Goal: Transaction & Acquisition: Download file/media

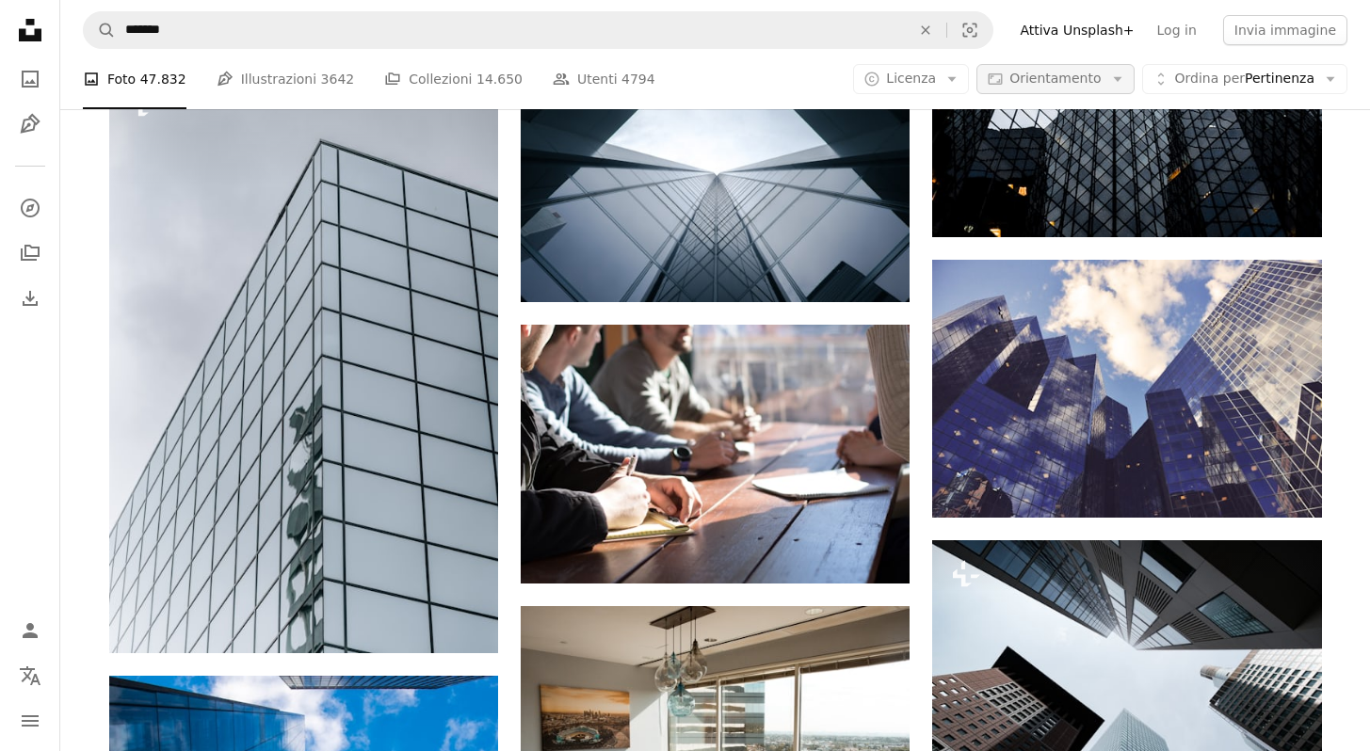
scroll to position [395, 0]
click at [960, 84] on icon "Arrow down" at bounding box center [951, 79] width 17 height 17
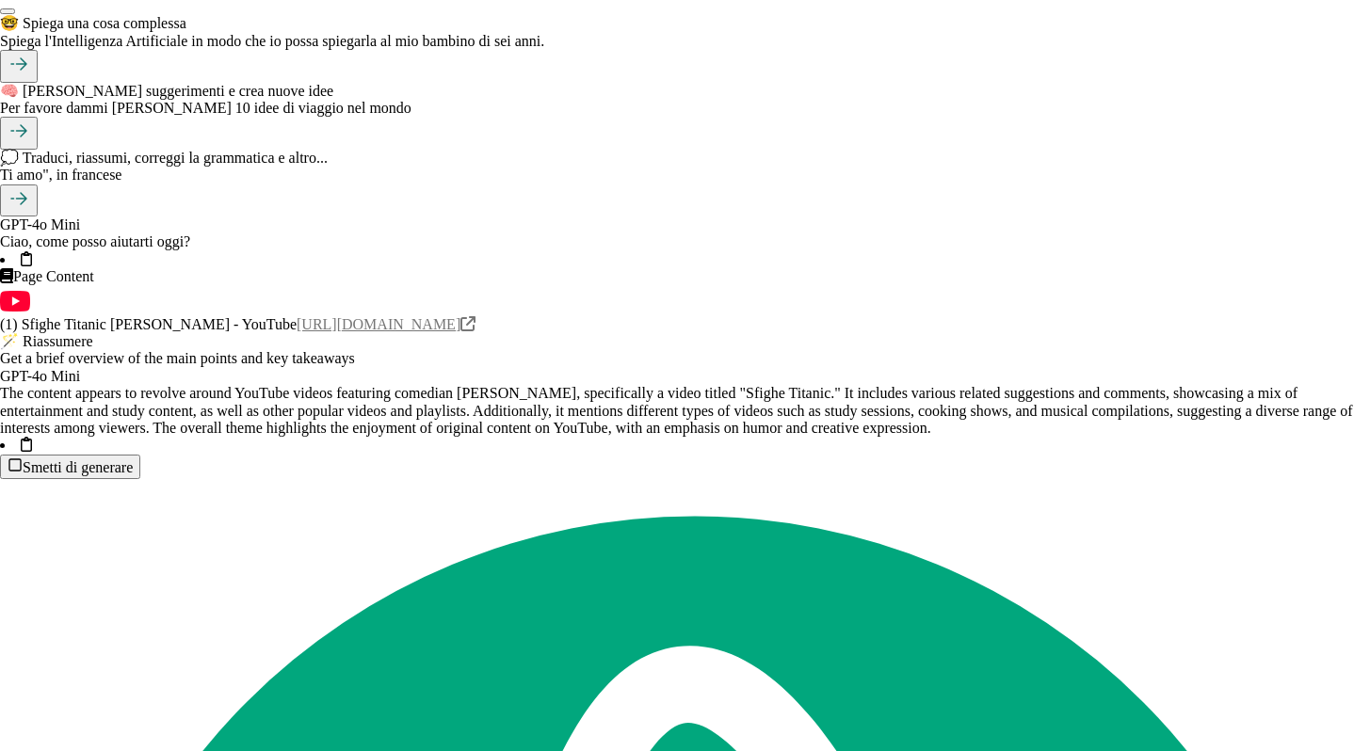
scroll to position [2443, 0]
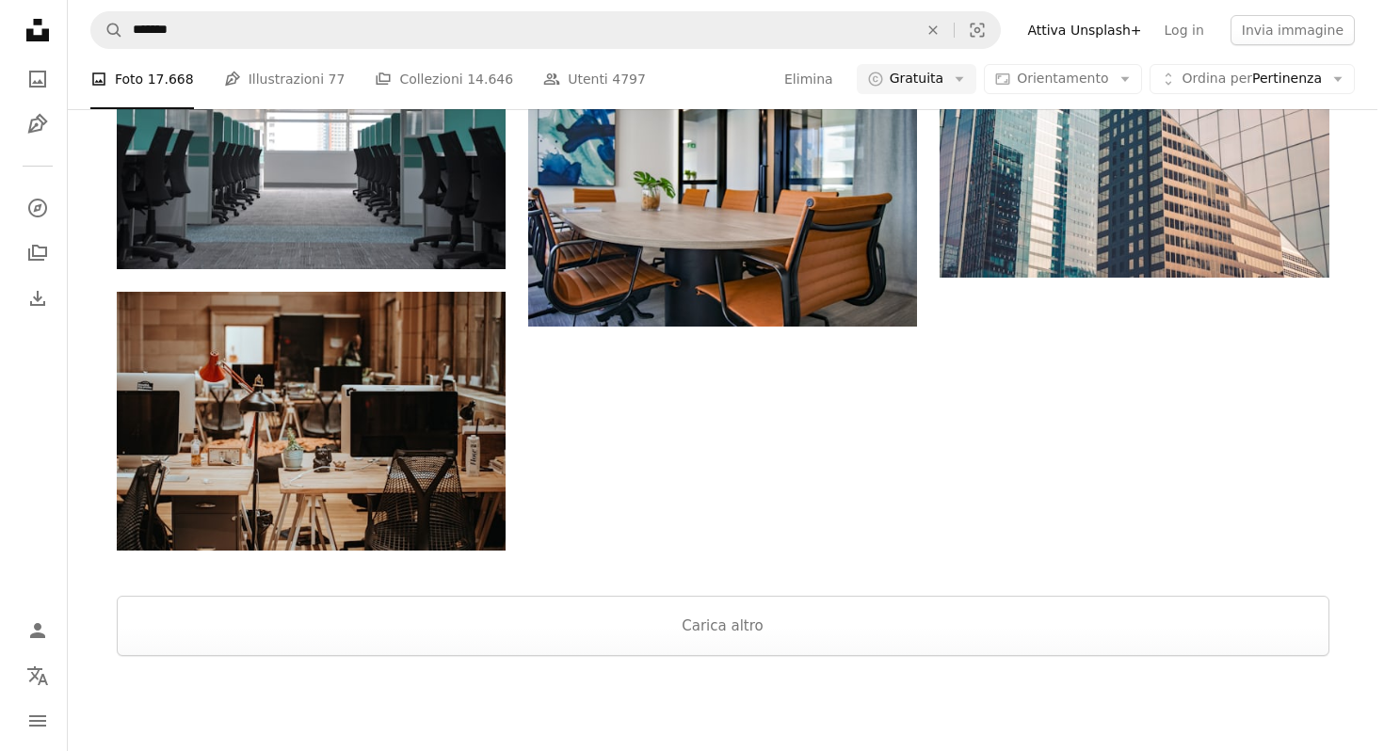
scroll to position [1392, 0]
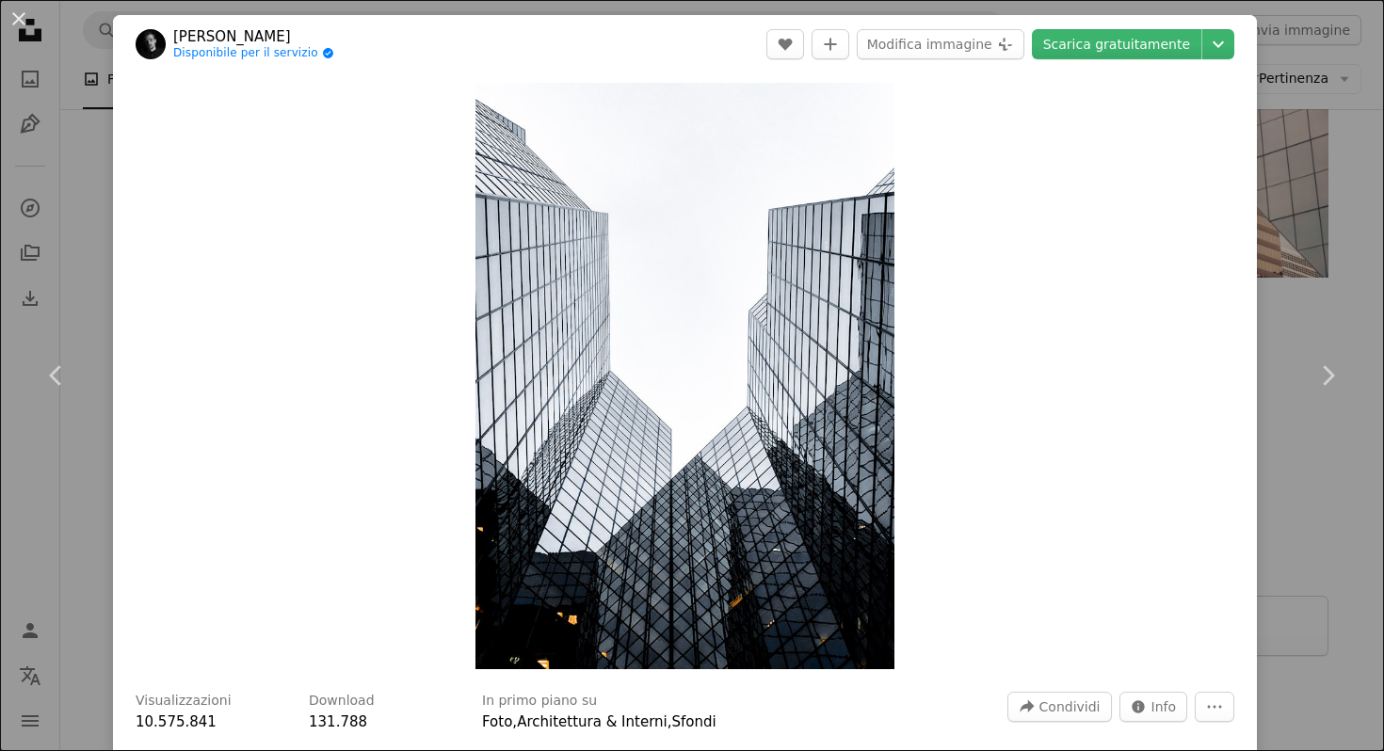
click at [1162, 23] on header "[PERSON_NAME] Disponibile per il servizio A checkmark inside of a circle A hear…" at bounding box center [685, 44] width 1144 height 58
click at [1151, 51] on link "Scarica gratuitamente" at bounding box center [1116, 44] width 169 height 30
